Goal: Task Accomplishment & Management: Manage account settings

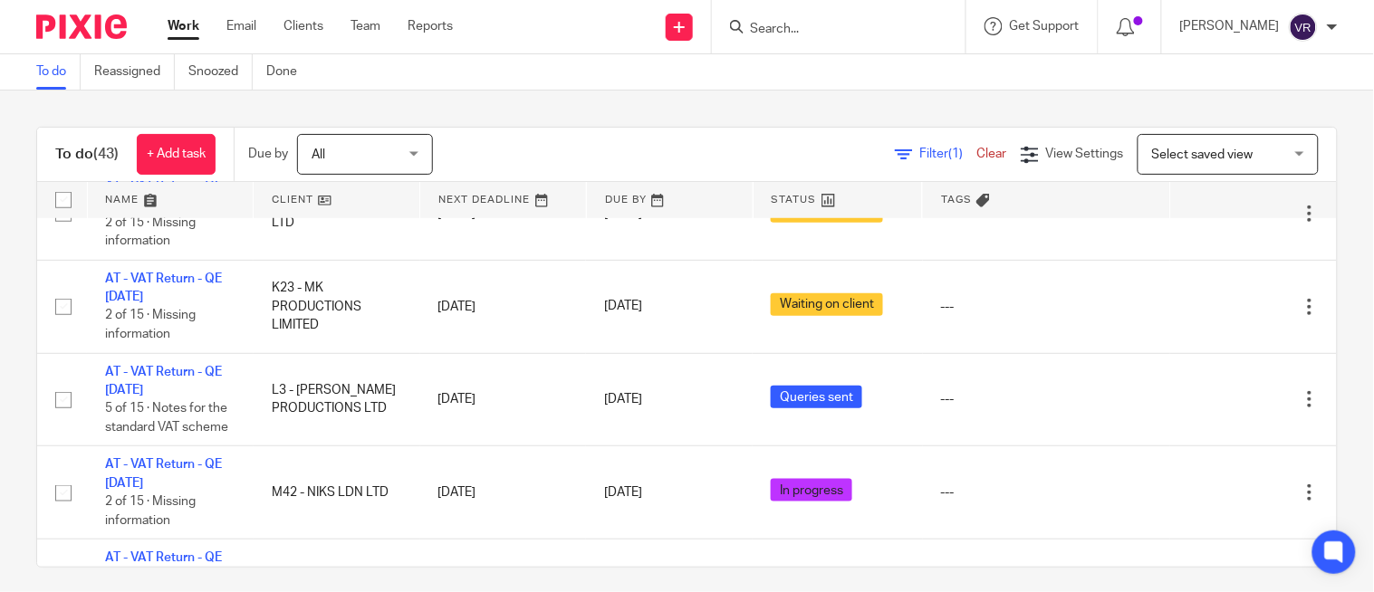
scroll to position [302, 0]
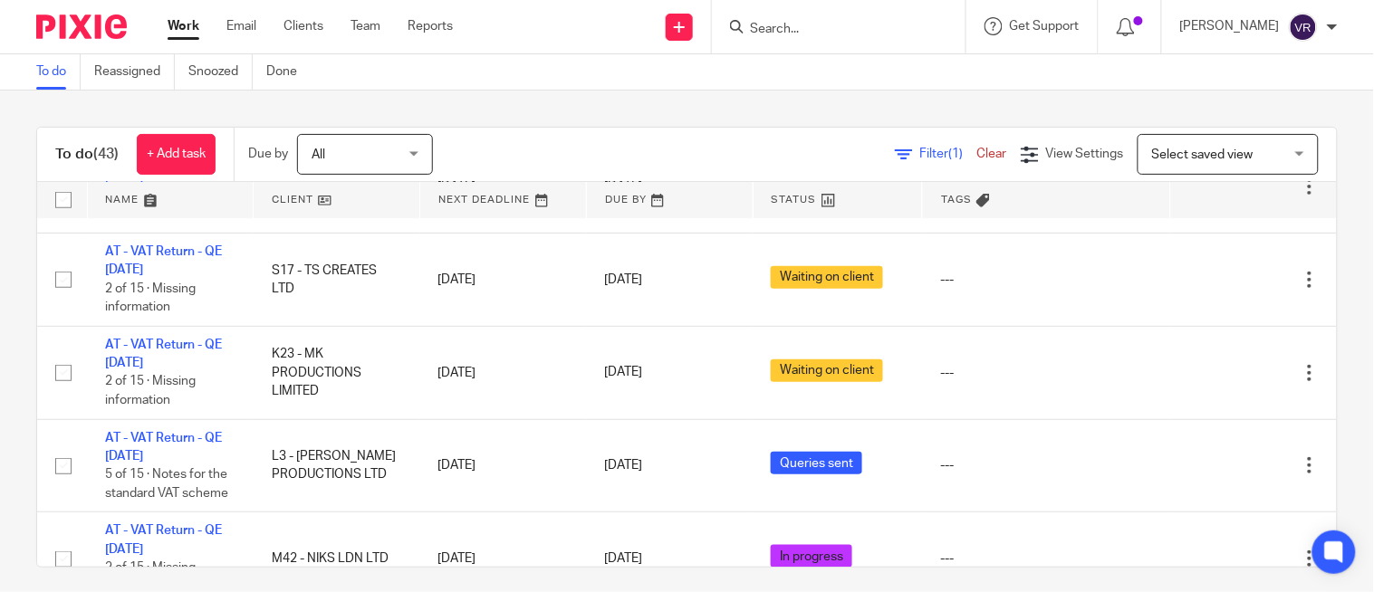
click at [782, 95] on div "To do (43) + Add task Due by All All Today Tomorrow This week Next week This mo…" at bounding box center [687, 342] width 1374 height 502
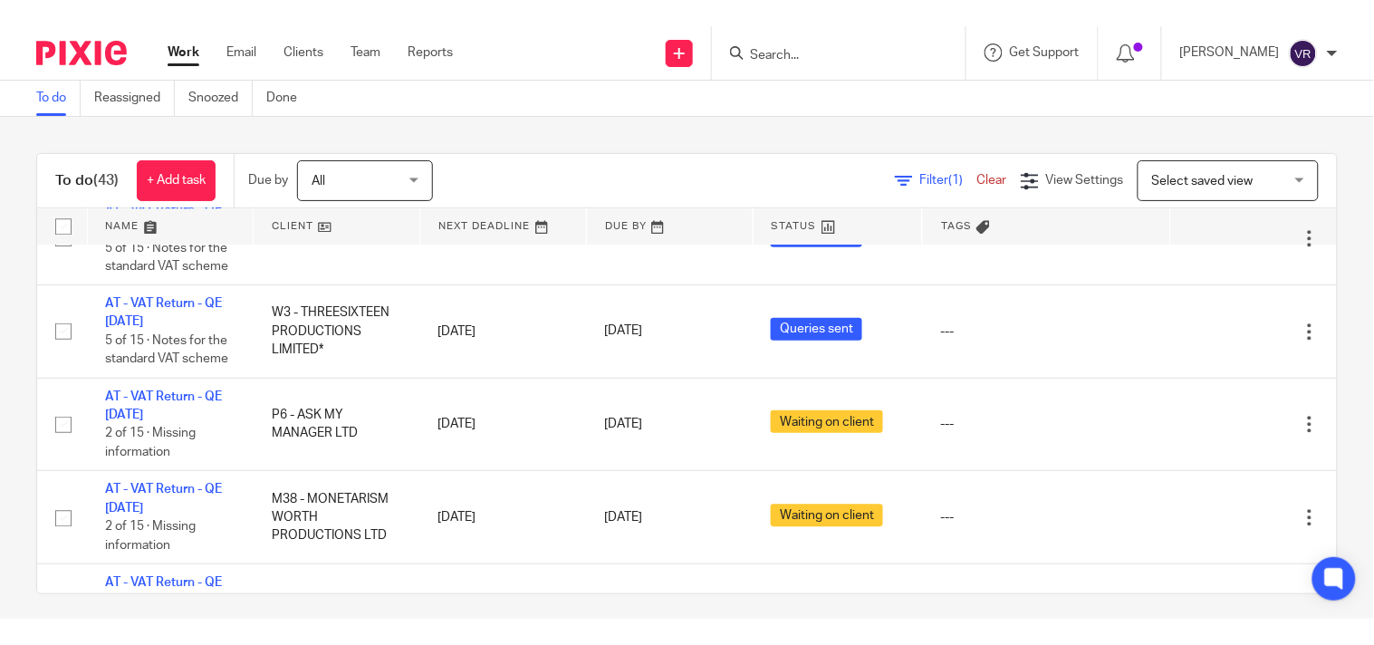
scroll to position [1308, 0]
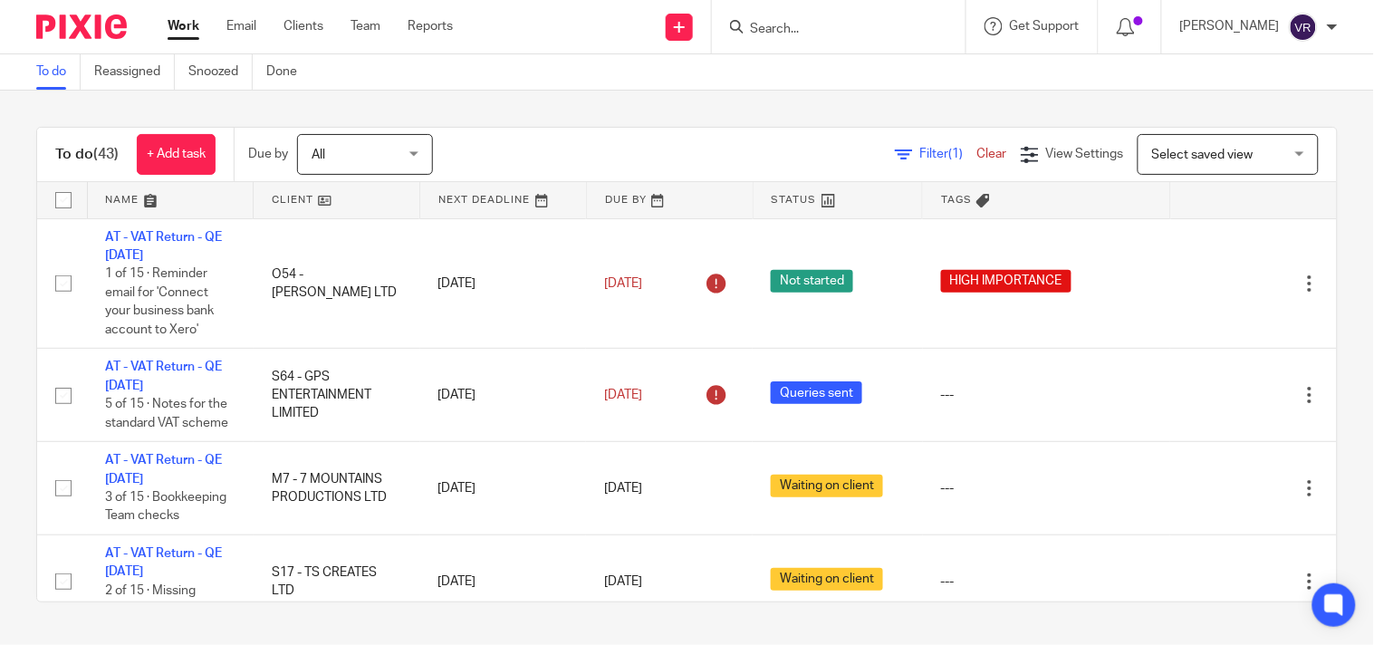
click at [616, 97] on div "To do (43) + Add task Due by All All Today Tomorrow This week Next week This mo…" at bounding box center [687, 365] width 1374 height 548
click at [363, 30] on link "Team" at bounding box center [366, 26] width 30 height 18
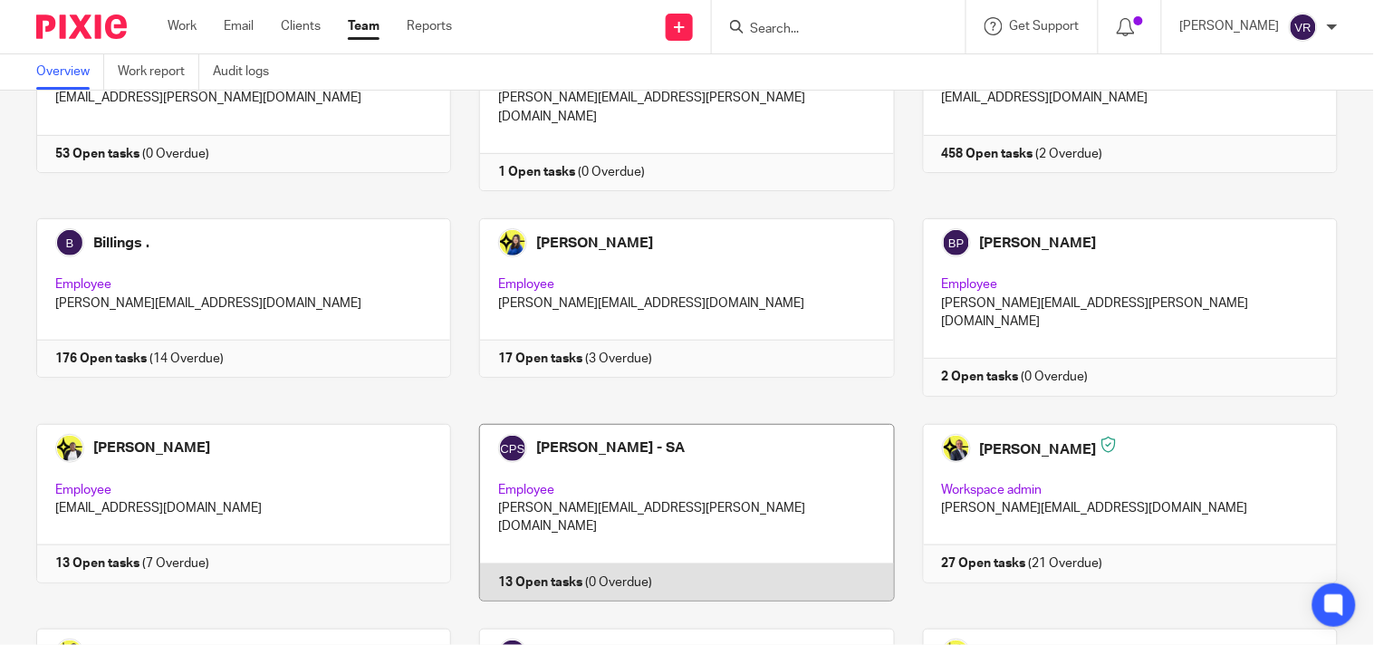
scroll to position [201, 0]
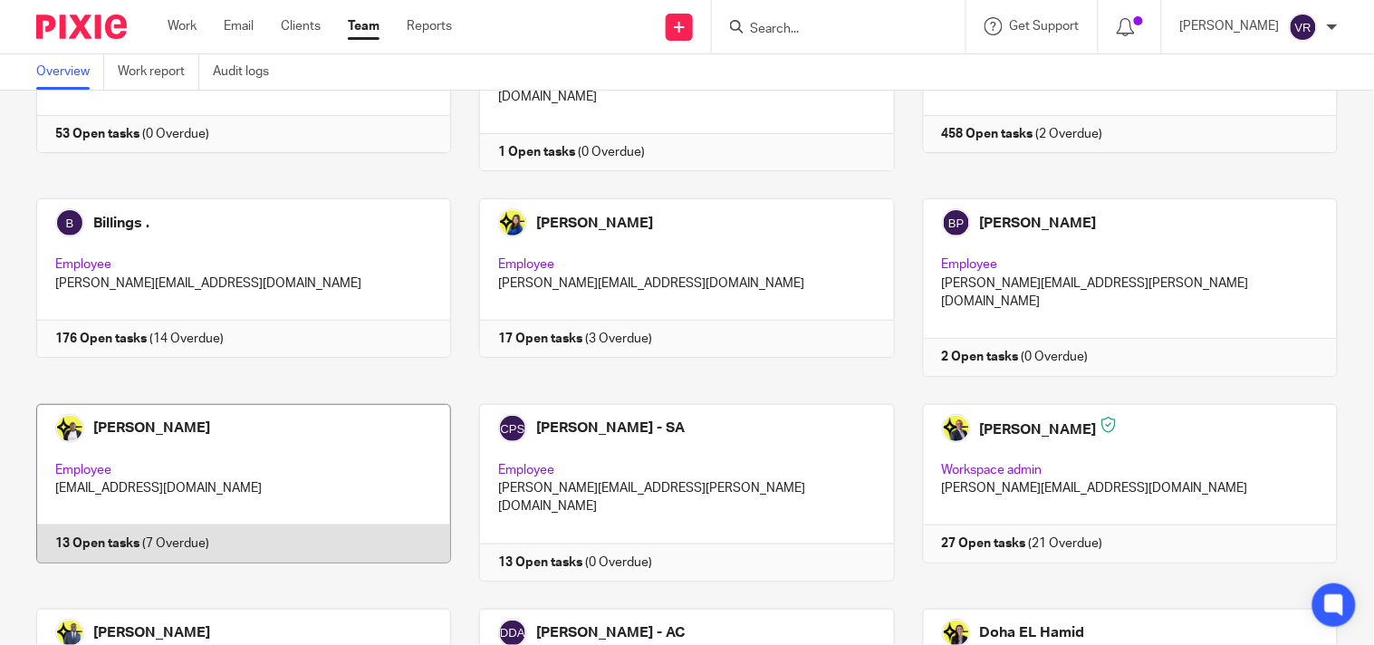
click at [317, 437] on link at bounding box center [229, 493] width 443 height 178
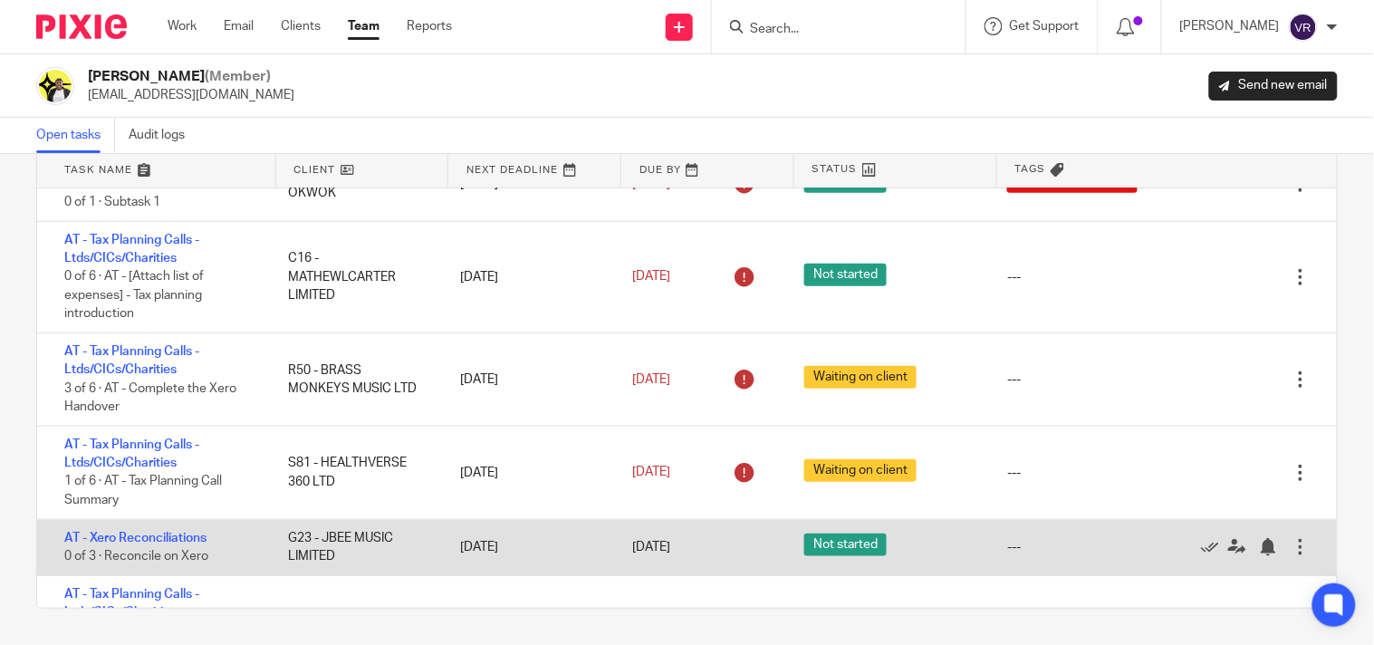
scroll to position [402, 0]
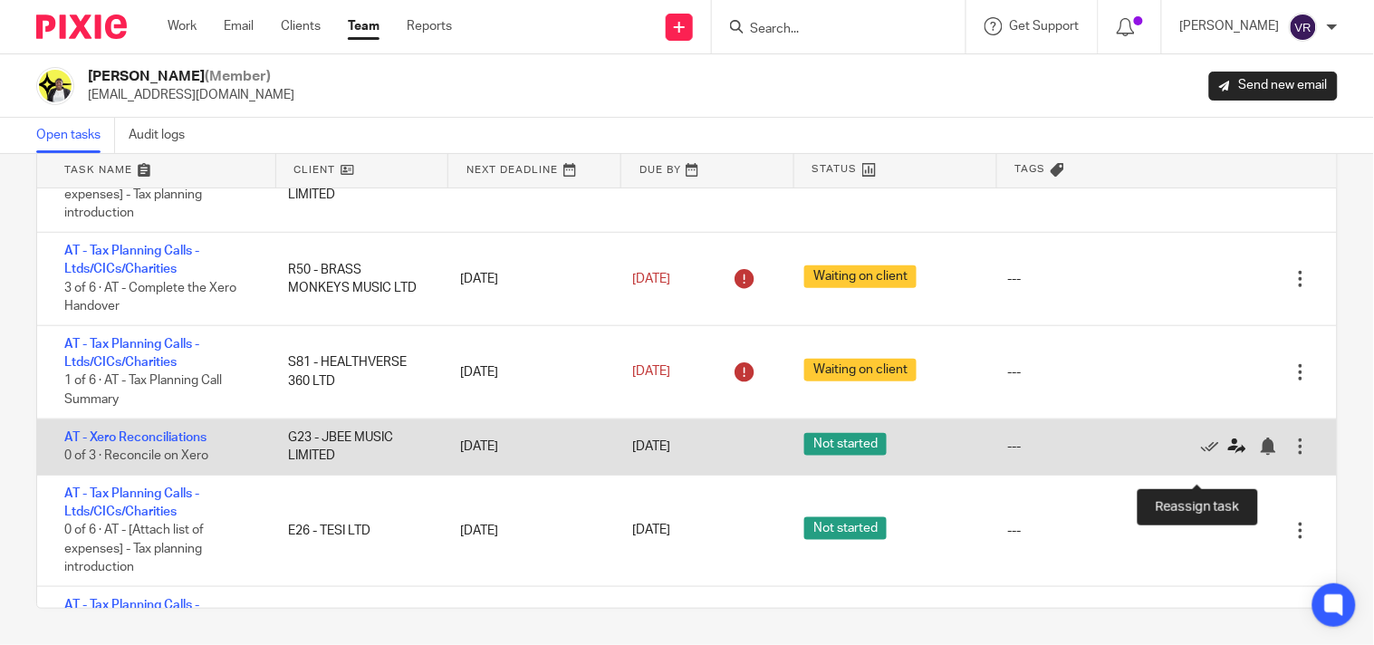
click at [1228, 456] on icon at bounding box center [1237, 446] width 18 height 18
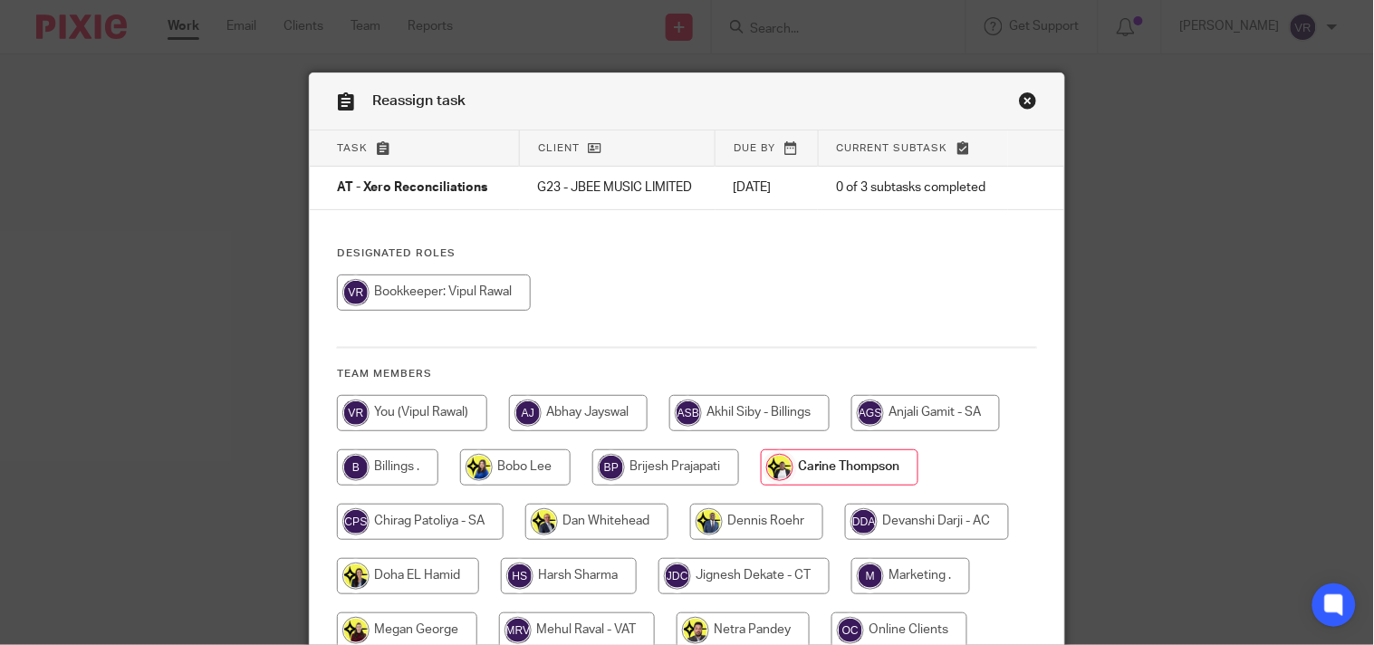
click at [430, 311] on input "radio" at bounding box center [434, 292] width 194 height 36
radio input "true"
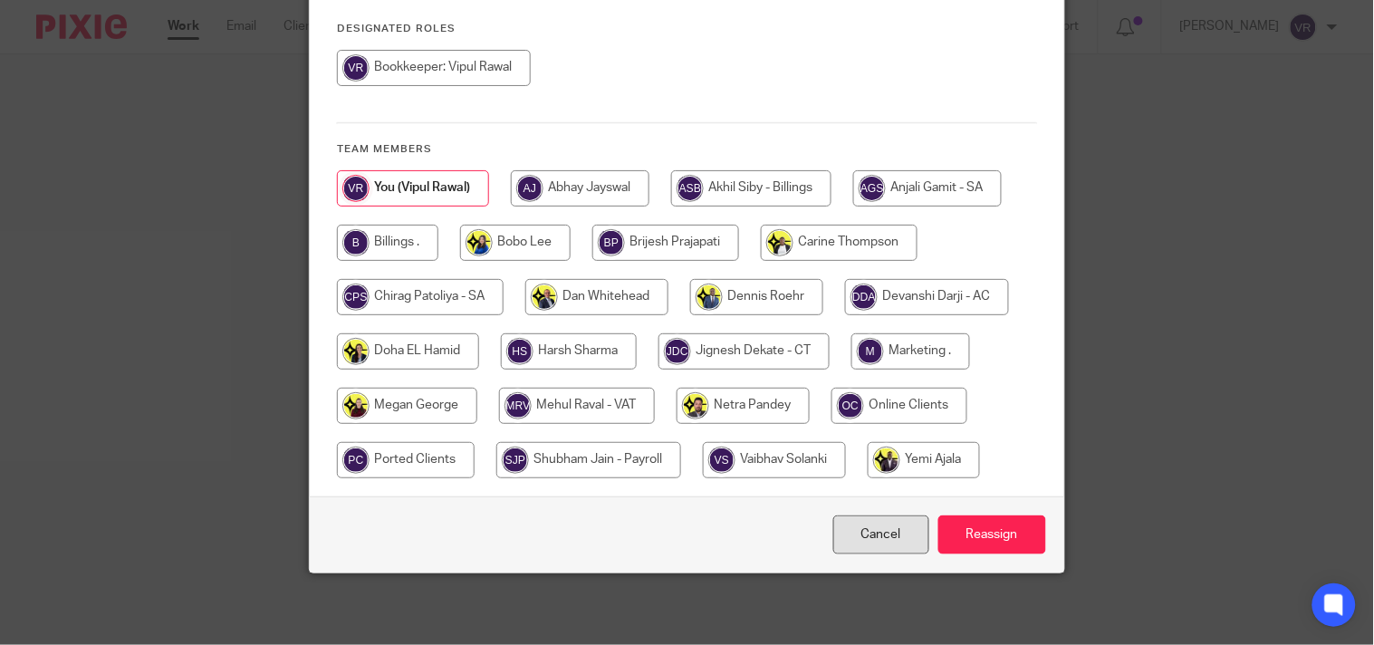
scroll to position [226, 0]
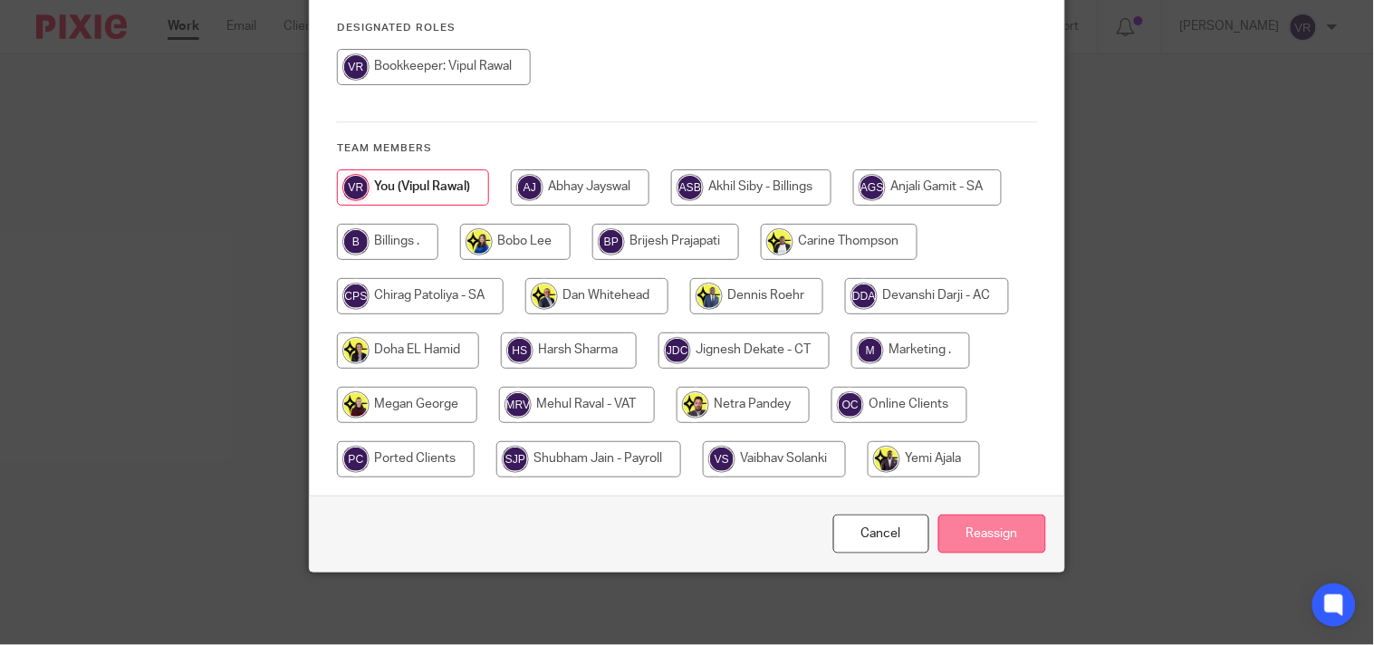
click at [1020, 533] on input "Reassign" at bounding box center [992, 533] width 108 height 39
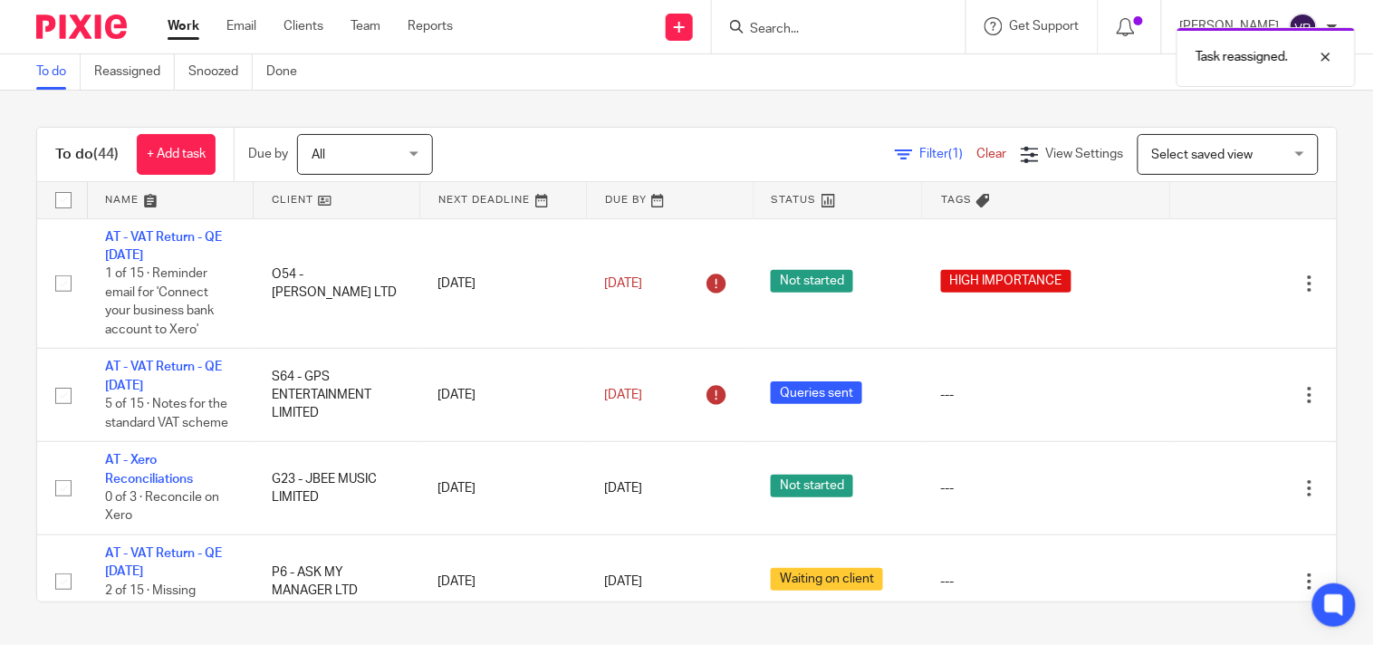
scroll to position [2, 0]
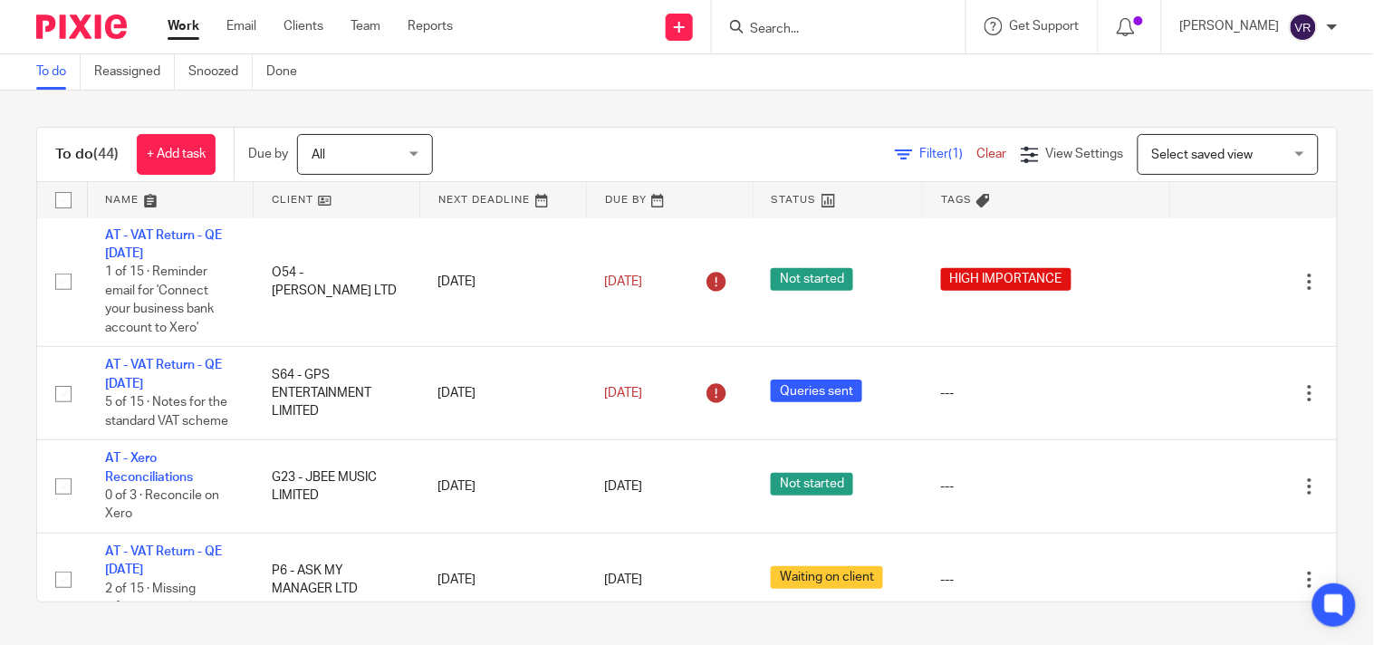
click at [864, 85] on div "To do Reassigned Snoozed Done" at bounding box center [687, 72] width 1374 height 36
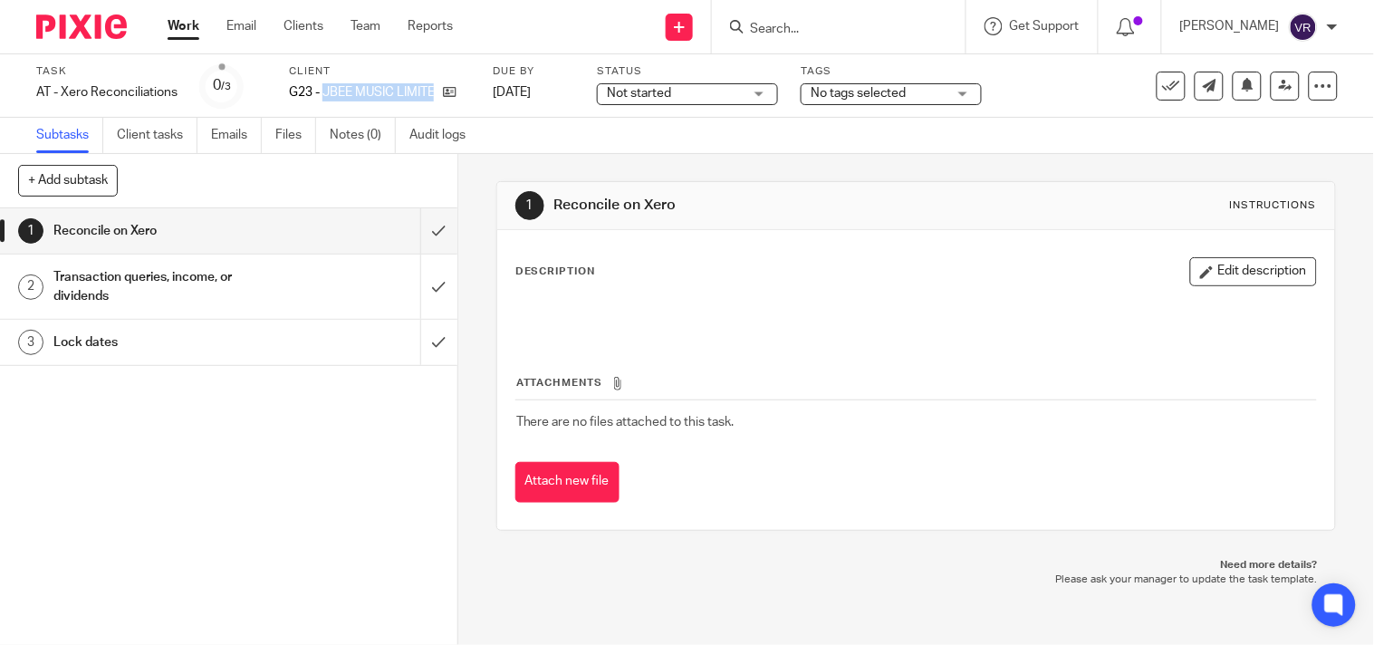
drag, startPoint x: 326, startPoint y: 93, endPoint x: 447, endPoint y: 103, distance: 120.9
click at [447, 103] on div "Client G23 - JBEE MUSIC LIMITED" at bounding box center [379, 85] width 181 height 43
click at [759, 93] on div "Not started Not started" at bounding box center [687, 94] width 181 height 22
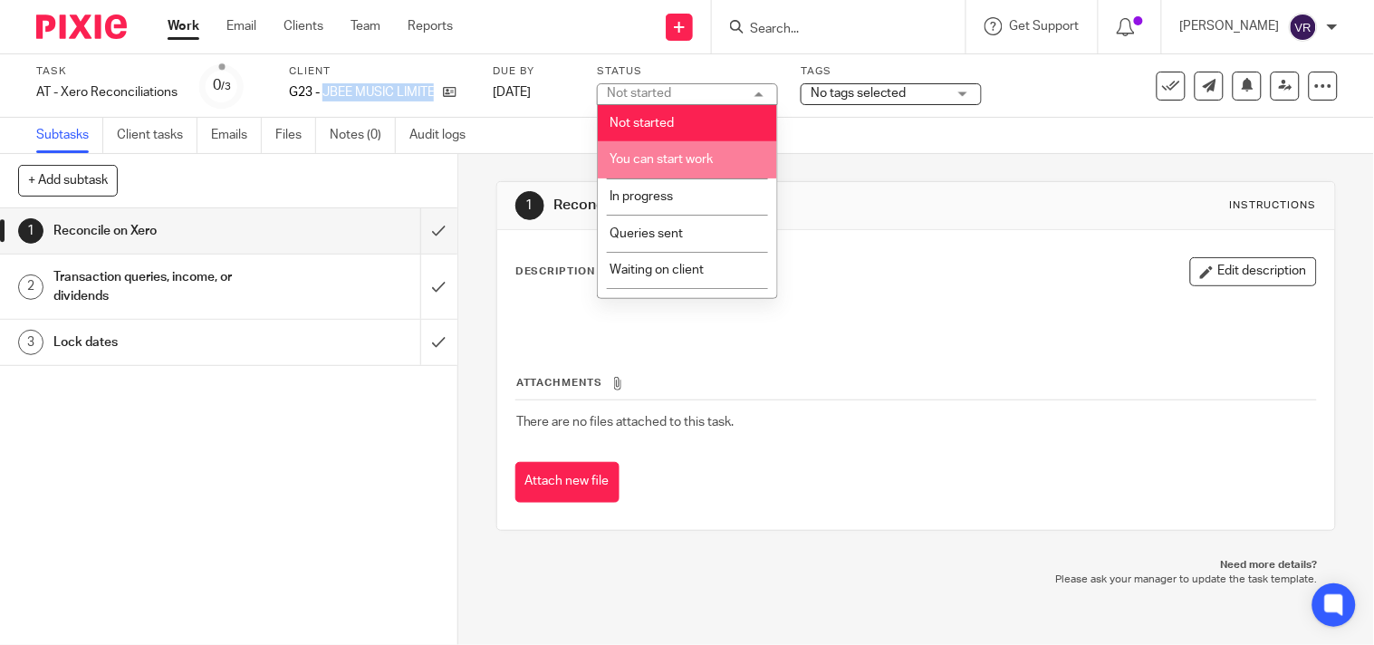
click at [713, 176] on li "You can start work" at bounding box center [687, 159] width 179 height 37
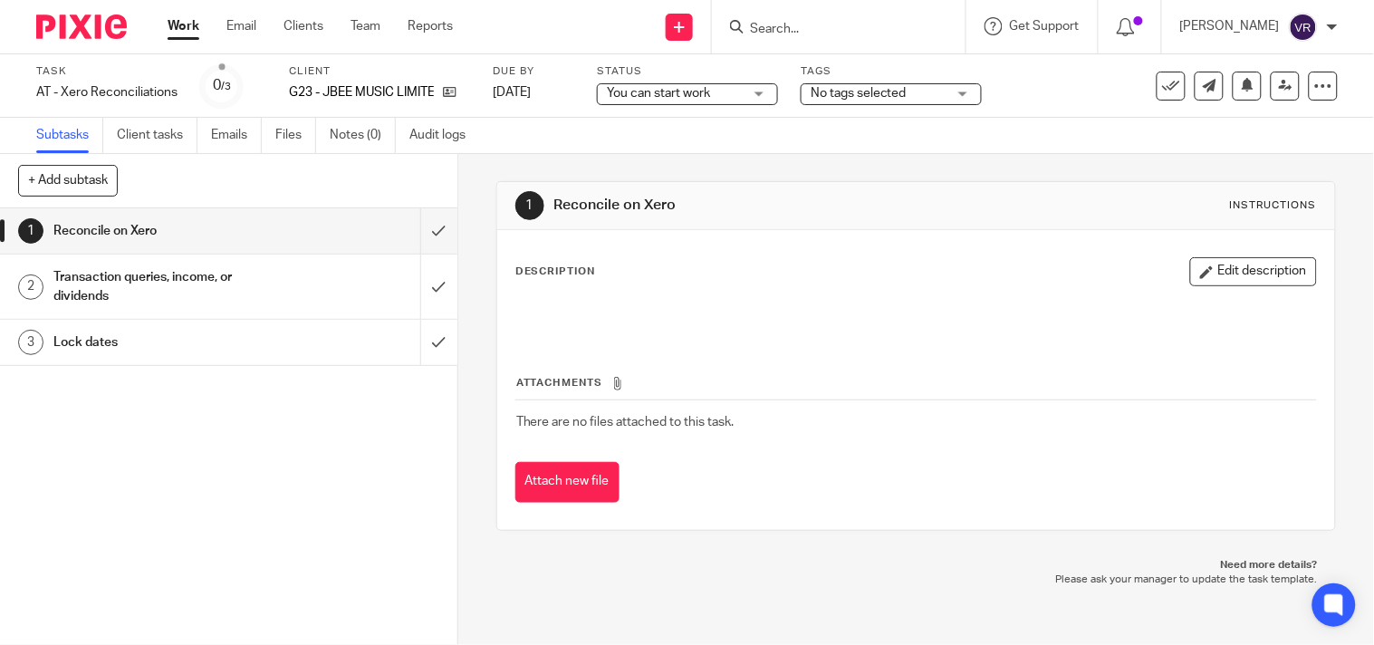
click at [768, 139] on div "Subtasks Client tasks Emails Files Notes (0) Audit logs" at bounding box center [687, 136] width 1374 height 36
